Goal: Information Seeking & Learning: Learn about a topic

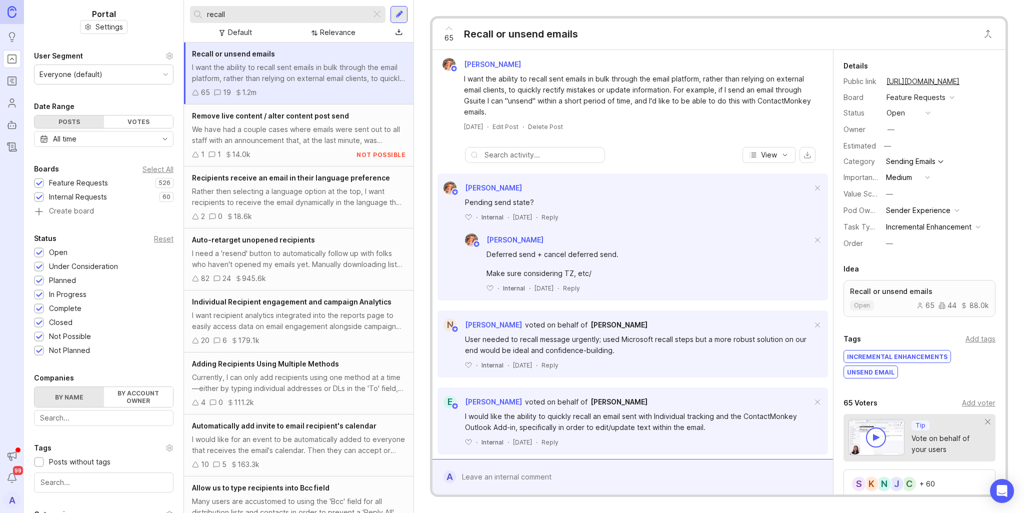
scroll to position [150, 0]
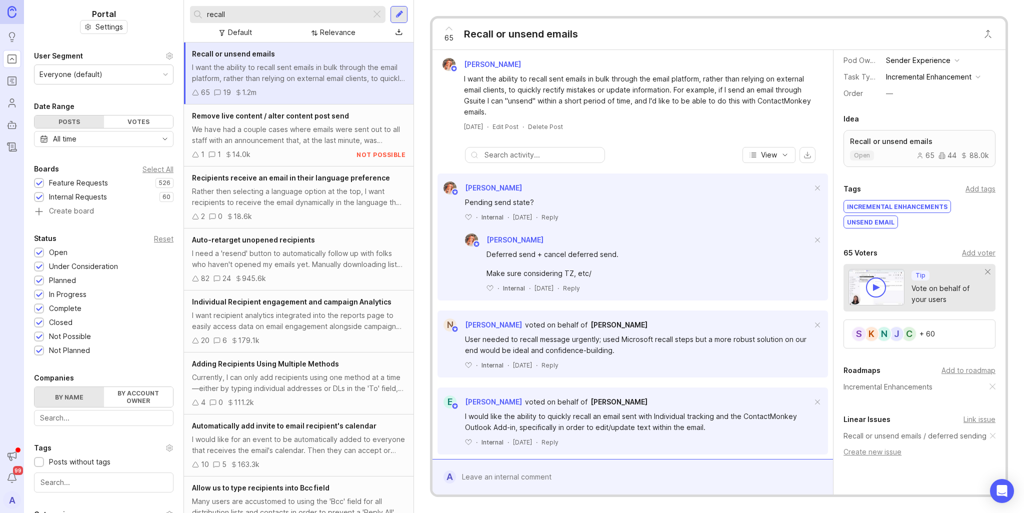
click at [940, 338] on div "C J N K S + 60" at bounding box center [919, 333] width 152 height 29
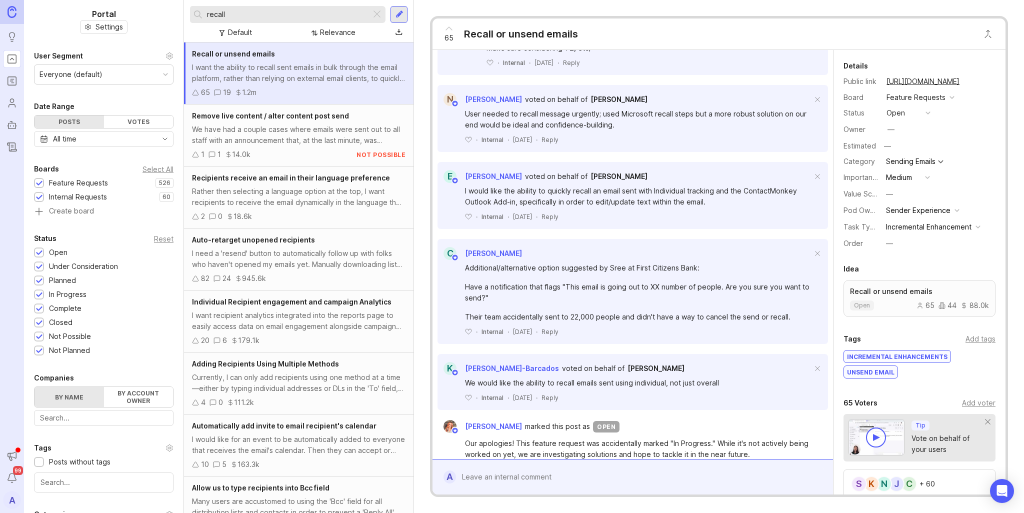
scroll to position [250, 0]
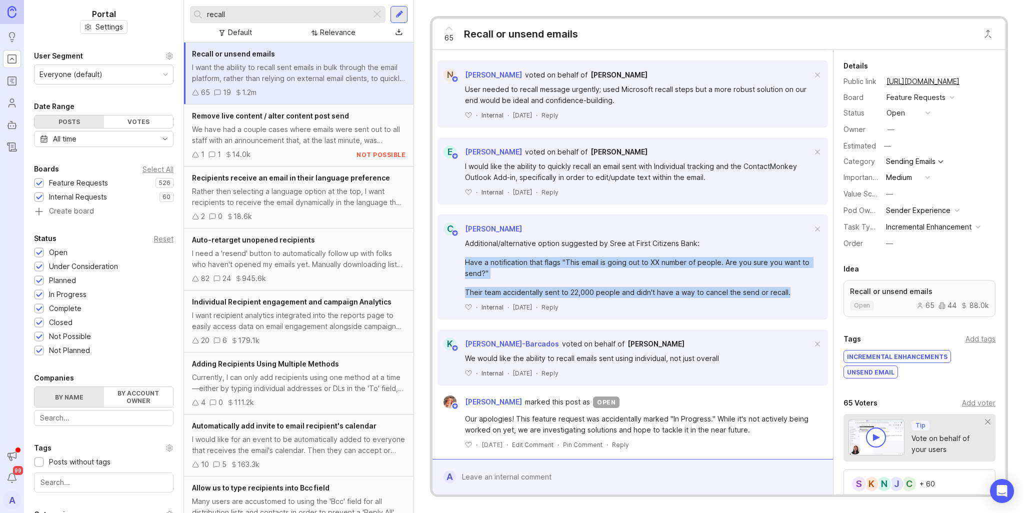
drag, startPoint x: 788, startPoint y: 293, endPoint x: 465, endPoint y: 262, distance: 324.0
click at [465, 262] on div "Additional/alternative option suggested by [PERSON_NAME] at First Citizens Bank…" at bounding box center [638, 268] width 347 height 60
copy div "Have a notification that flags "This email is going out to XX number of people.…"
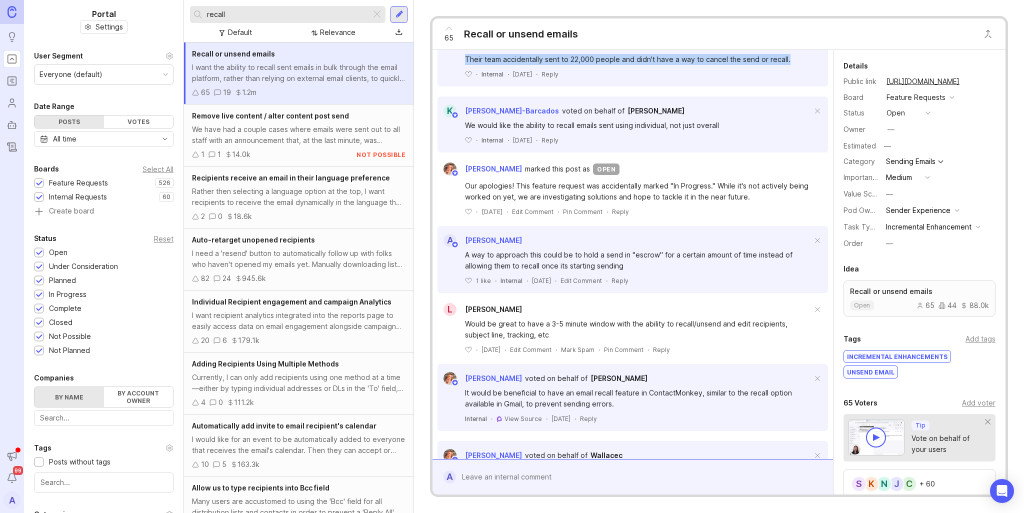
scroll to position [500, 0]
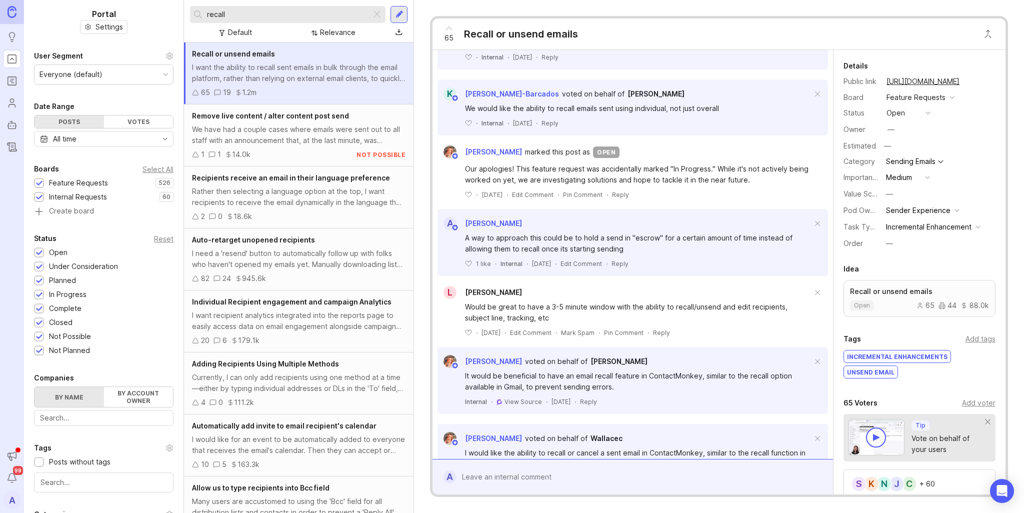
click at [482, 294] on span "[PERSON_NAME]" at bounding box center [493, 292] width 57 height 8
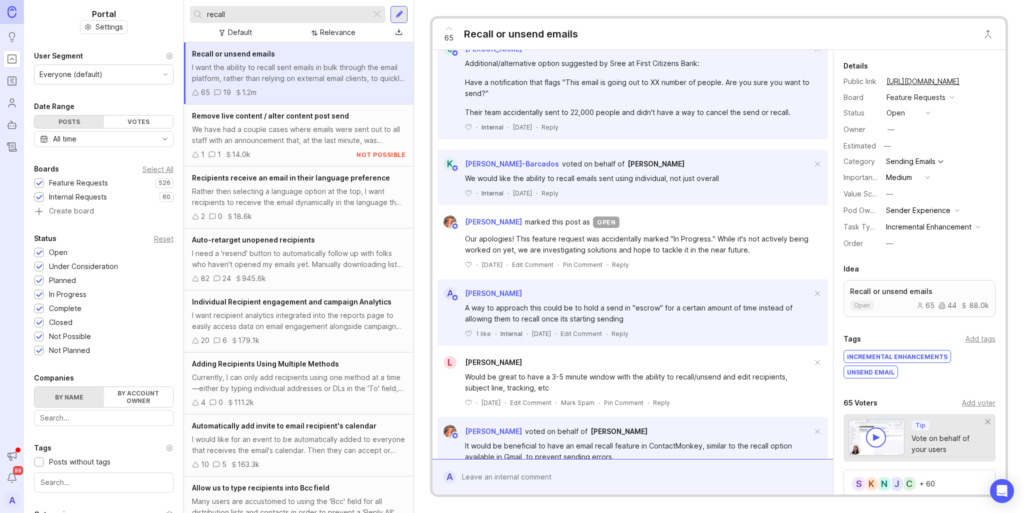
scroll to position [500, 0]
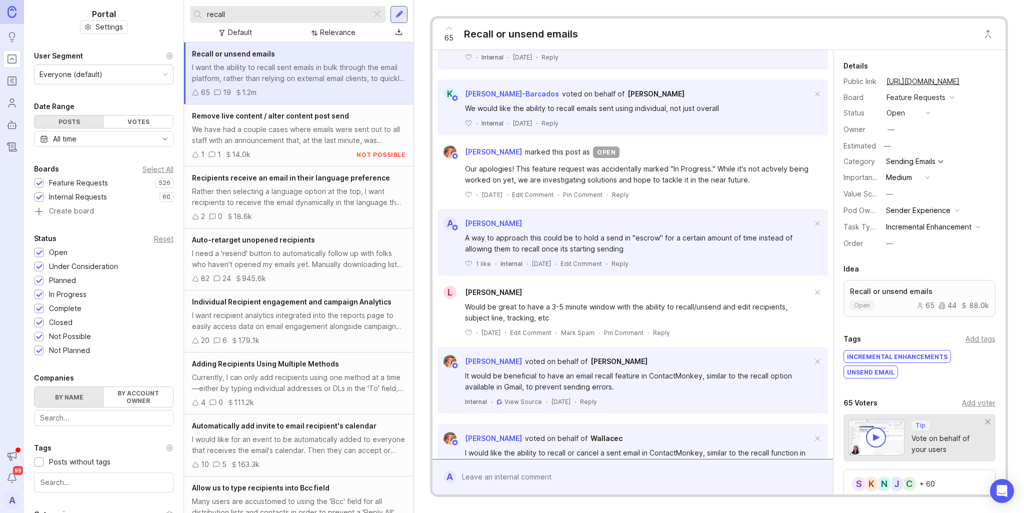
click at [510, 310] on div "Would be great to have a 3-5 minute window with the ability to recall/unsend an…" at bounding box center [638, 312] width 347 height 22
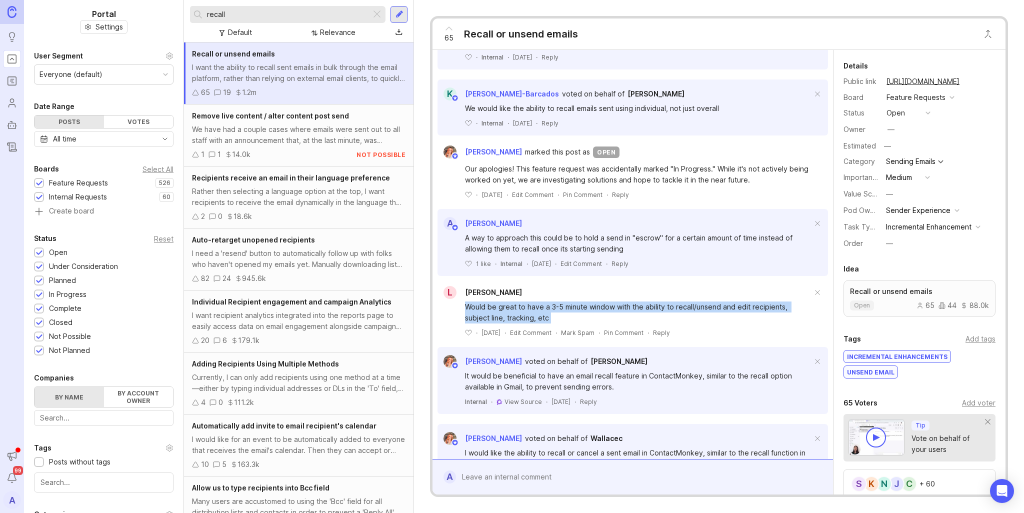
click at [511, 310] on div "Would be great to have a 3-5 minute window with the ability to recall/unsend an…" at bounding box center [638, 312] width 347 height 22
copy div "Would be great to have a 3-5 minute window with the ability to recall/unsend an…"
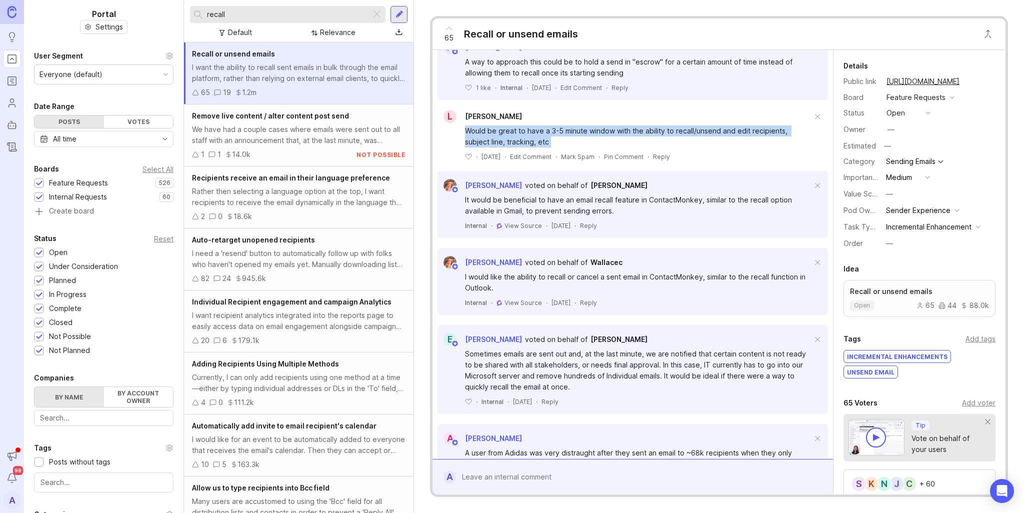
scroll to position [729, 0]
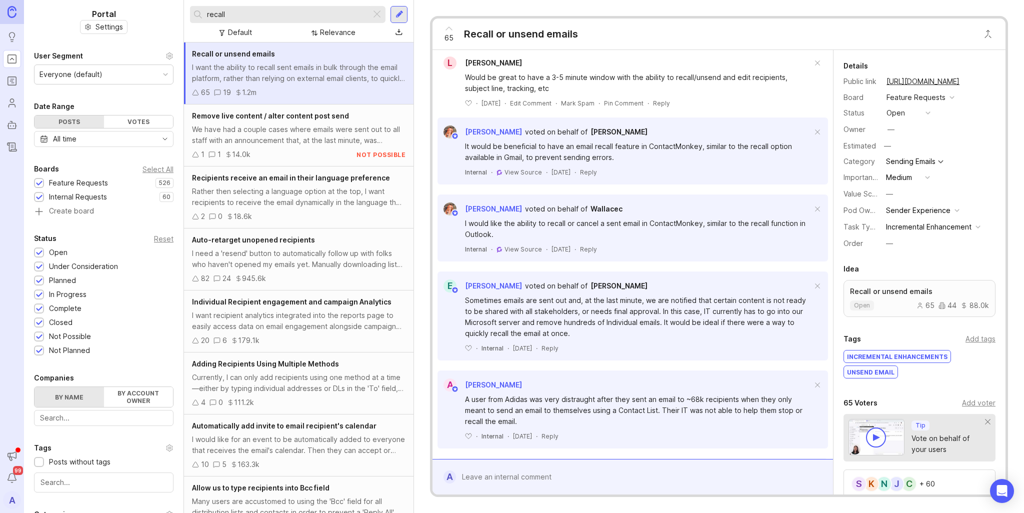
click at [658, 309] on div "Sometimes emails are sent out and, at the last minute, we are notified that cer…" at bounding box center [638, 317] width 347 height 44
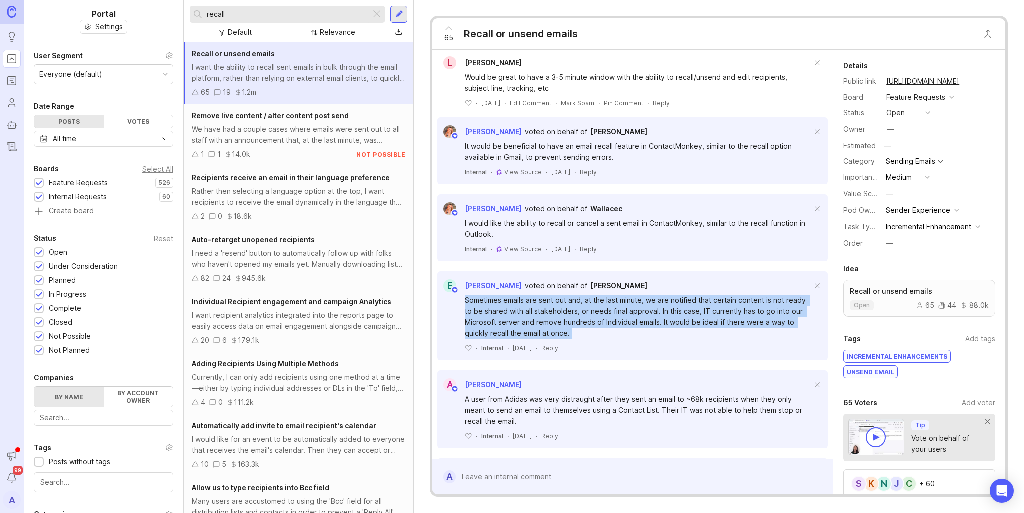
click at [658, 309] on div "Sometimes emails are sent out and, at the last minute, we are notified that cer…" at bounding box center [638, 317] width 347 height 44
copy div "Sometimes emails are sent out and, at the last minute, we are notified that cer…"
click at [590, 286] on span "[PERSON_NAME]" at bounding box center [618, 285] width 57 height 8
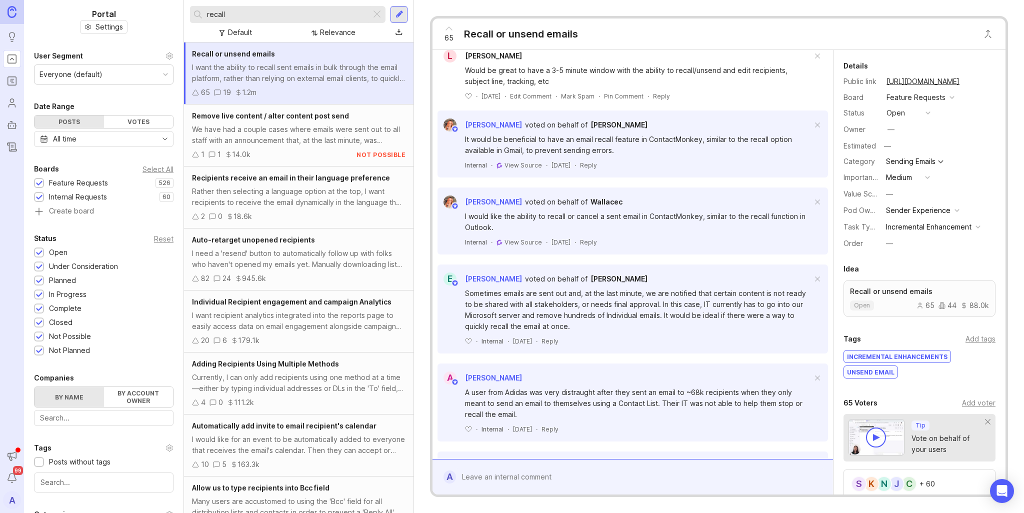
scroll to position [779, 0]
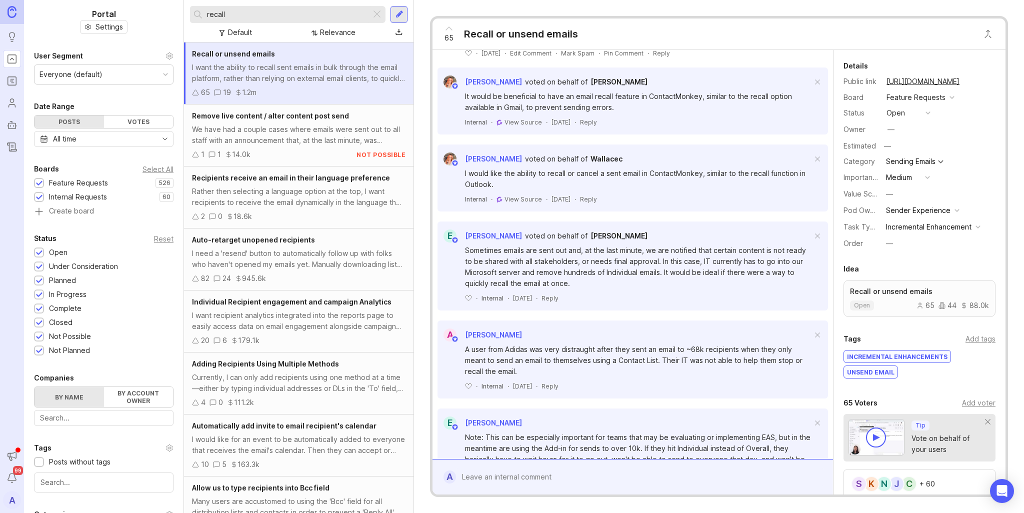
click at [613, 358] on div "A user from Adidas was very distraught after they sent an email to ~68k recipie…" at bounding box center [638, 360] width 347 height 33
click at [612, 357] on div "A user from Adidas was very distraught after they sent an email to ~68k recipie…" at bounding box center [638, 360] width 347 height 33
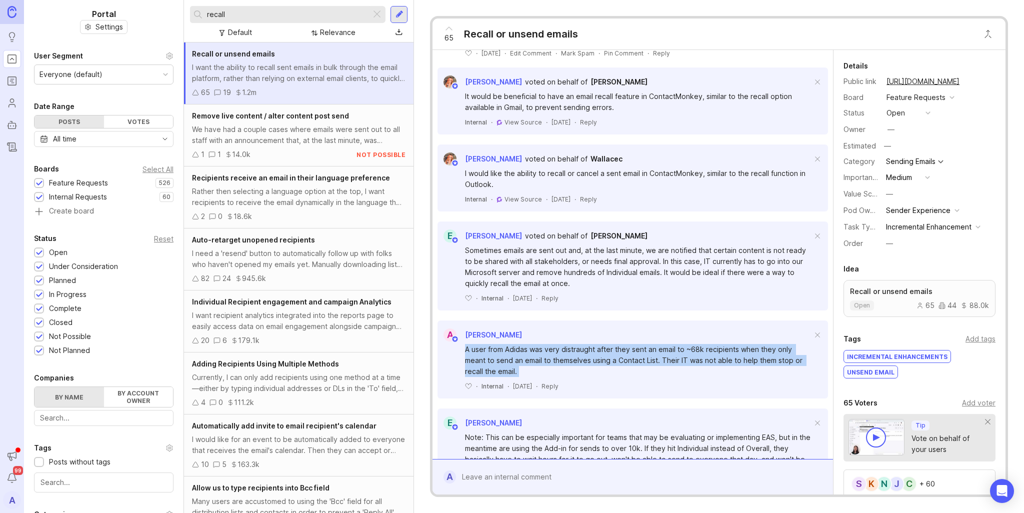
click at [612, 357] on div "A user from Adidas was very distraught after they sent an email to ~68k recipie…" at bounding box center [638, 360] width 347 height 33
copy div "A user from Adidas was very distraught after they sent an email to ~68k recipie…"
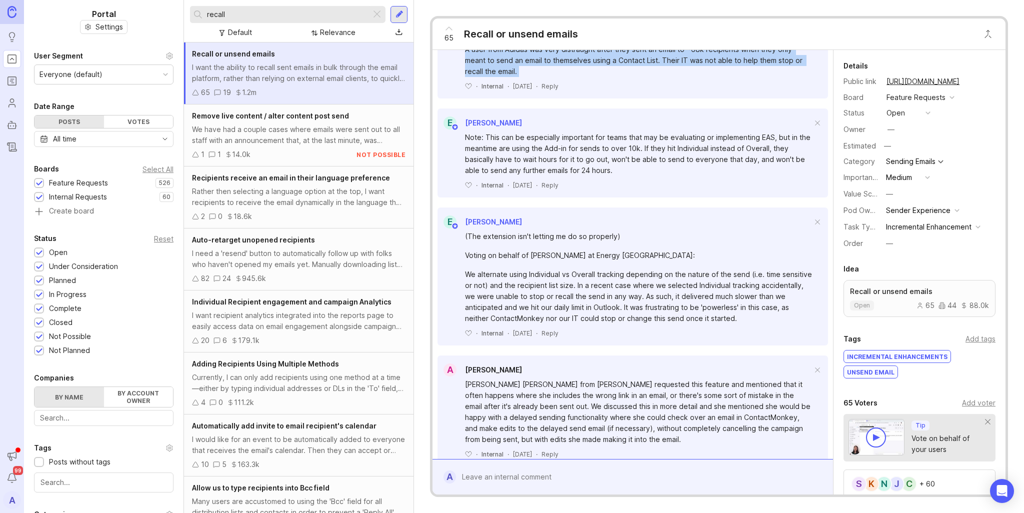
scroll to position [1179, 0]
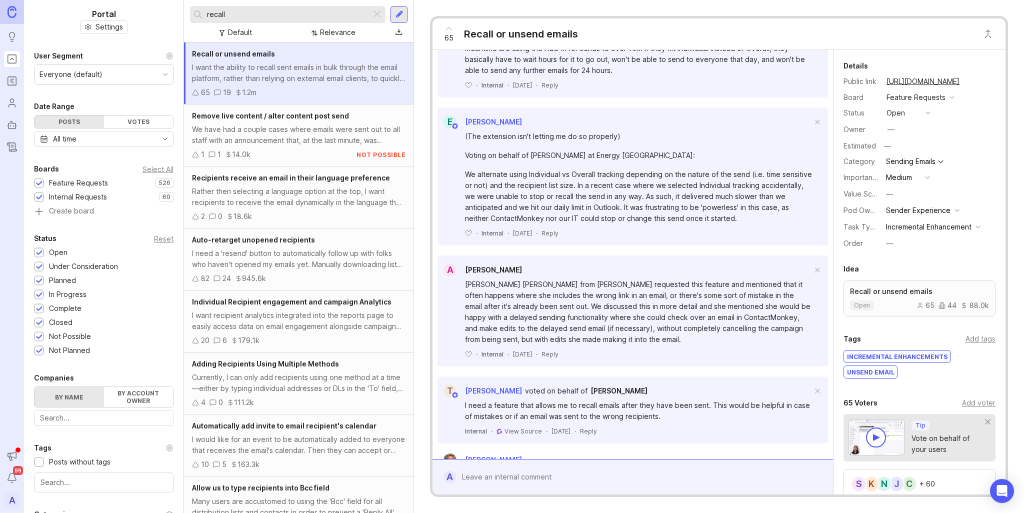
click at [640, 193] on div "We alternate using Individual vs Overall tracking depending on the nature of th…" at bounding box center [638, 196] width 347 height 55
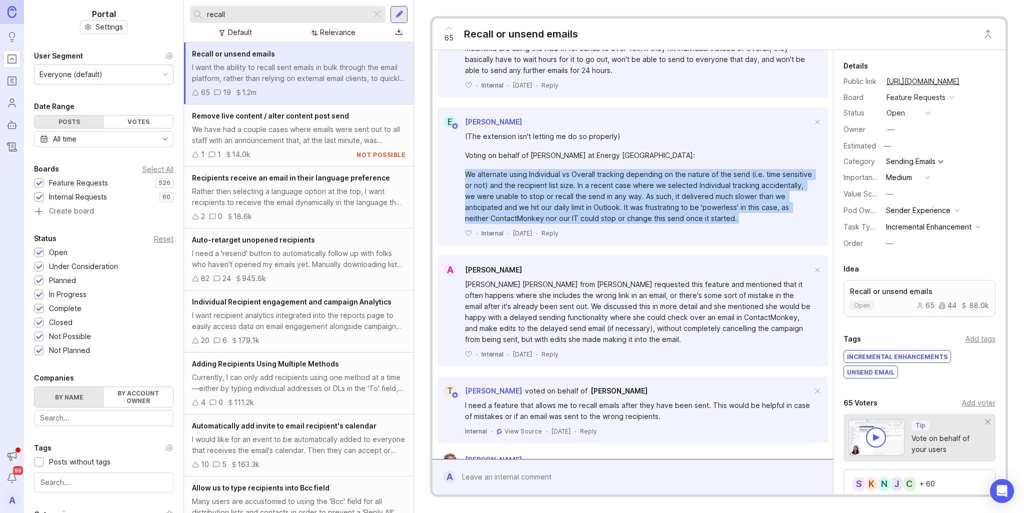
click at [640, 193] on div "We alternate using Individual vs Overall tracking depending on the nature of th…" at bounding box center [638, 196] width 347 height 55
copy div "We alternate using Individual vs Overall tracking depending on the nature of th…"
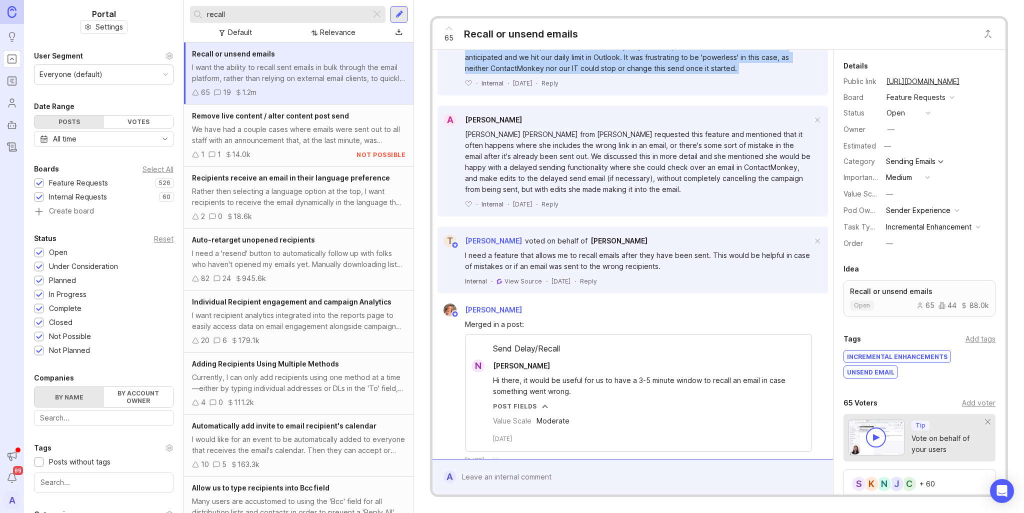
scroll to position [1479, 0]
